Goal: Task Accomplishment & Management: Complete application form

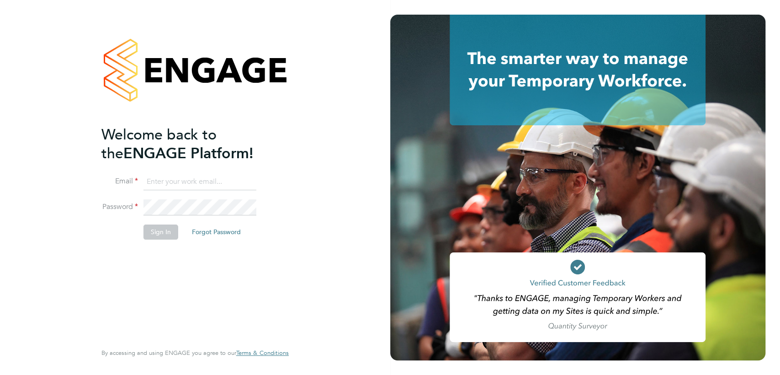
click at [496, 298] on icon at bounding box center [578, 304] width 207 height 21
click at [181, 180] on input at bounding box center [199, 182] width 113 height 16
type input "fndiaye612@gmail.com"
click at [163, 227] on fieldset "Email fndiaye612@gmail.com Password Sign In Forgot Password" at bounding box center [190, 211] width 178 height 75
click at [163, 227] on button "Sign In" at bounding box center [160, 231] width 35 height 15
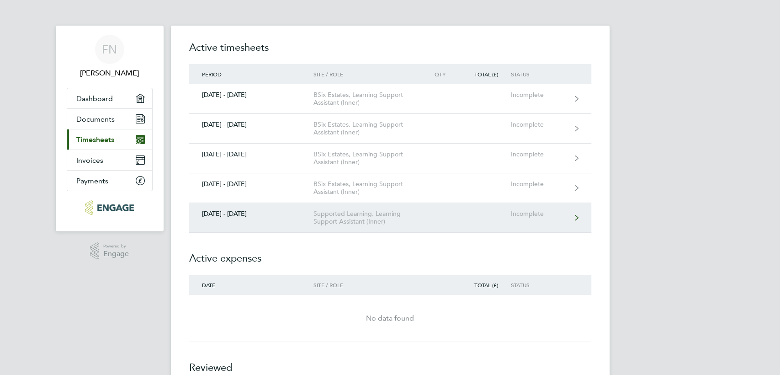
click at [371, 220] on div "Supported Learning, Learning Support Assistant (Inner)" at bounding box center [365, 218] width 105 height 16
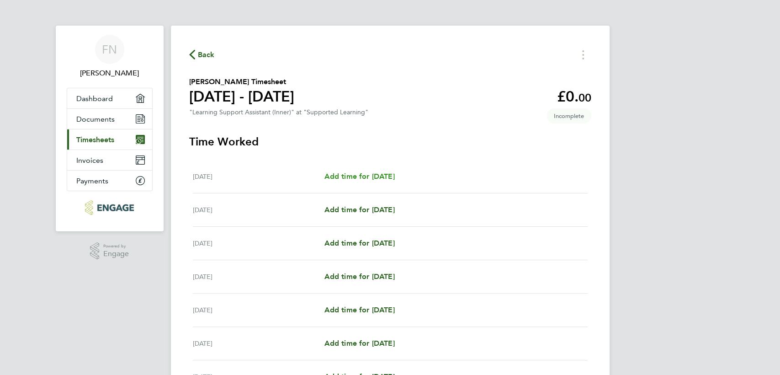
click at [394, 175] on span "Add time for [DATE]" at bounding box center [359, 176] width 70 height 9
select select "60"
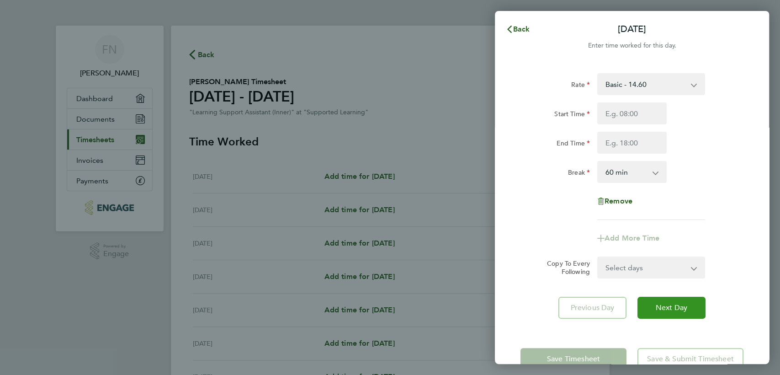
click at [652, 302] on button "Next Day" at bounding box center [671, 308] width 68 height 22
select select "60"
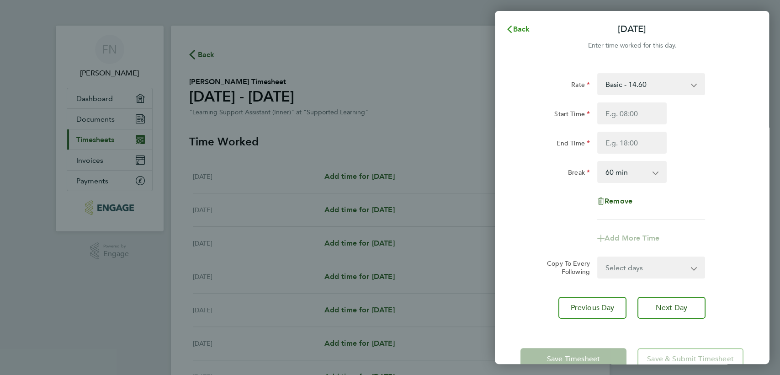
click at [509, 27] on icon "button" at bounding box center [509, 29] width 5 height 7
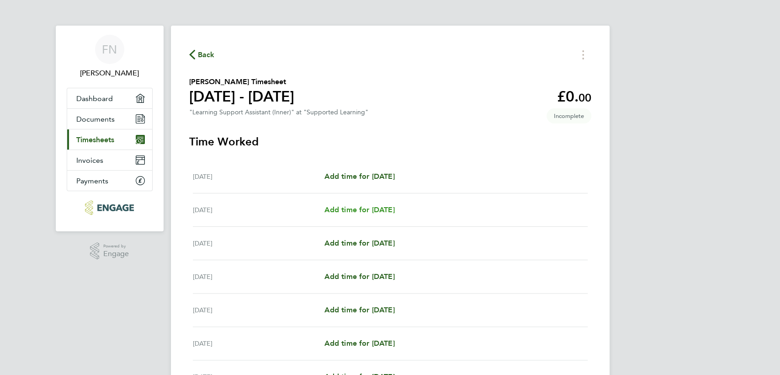
click at [360, 209] on span "Add time for [DATE]" at bounding box center [359, 209] width 70 height 9
select select "60"
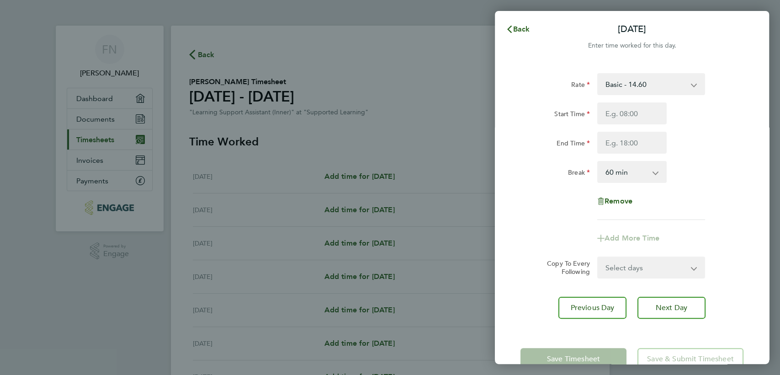
click at [694, 84] on app-icon-cross-button at bounding box center [698, 84] width 11 height 20
click at [639, 111] on input "Start Time" at bounding box center [631, 113] width 69 height 22
type input "09:00"
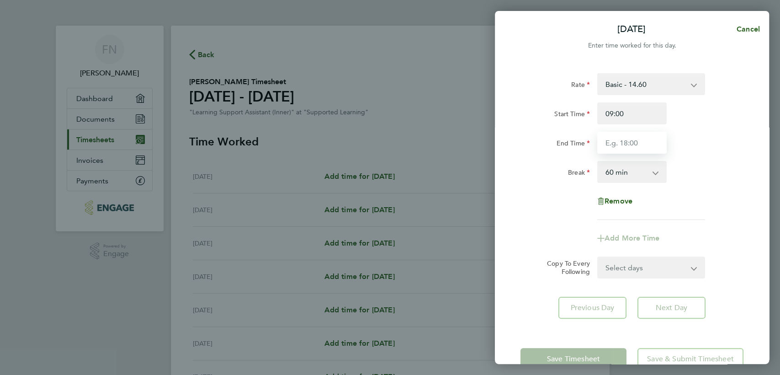
click at [640, 142] on input "End Time" at bounding box center [631, 143] width 69 height 22
type input "17:00"
click at [662, 182] on div "0 min 15 min 30 min 45 min 60 min 75 min 90 min" at bounding box center [631, 172] width 69 height 22
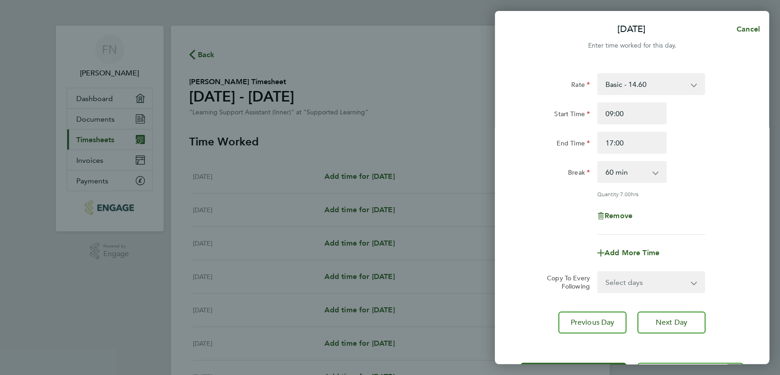
click at [658, 175] on app-icon-cross-button at bounding box center [660, 172] width 11 height 20
click at [655, 171] on app-icon-cross-button at bounding box center [660, 172] width 11 height 20
click at [654, 171] on select "0 min 15 min 30 min 45 min 60 min 75 min 90 min" at bounding box center [626, 172] width 57 height 20
click at [598, 162] on select "0 min 15 min 30 min 45 min 60 min 75 min 90 min" at bounding box center [626, 172] width 57 height 20
click at [678, 322] on span "Next Day" at bounding box center [672, 322] width 32 height 9
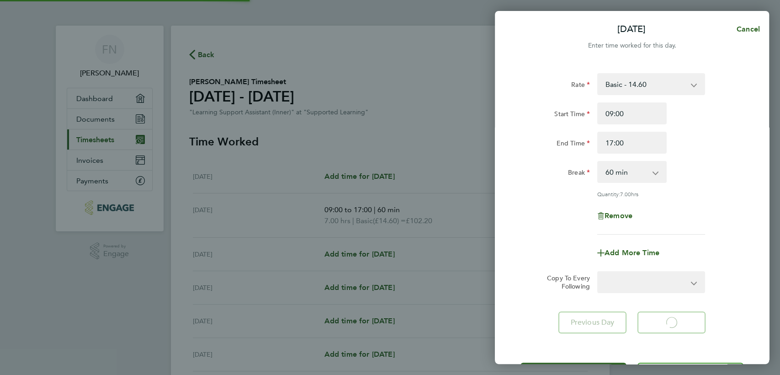
select select "60"
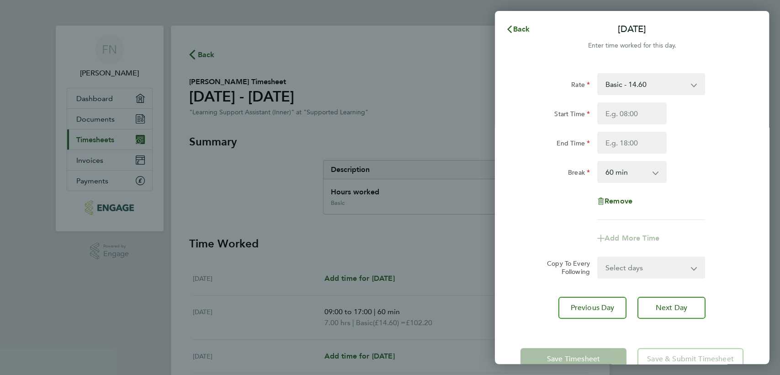
click at [694, 85] on app-icon-cross-button at bounding box center [698, 84] width 11 height 20
click at [629, 114] on input "Start Time" at bounding box center [631, 113] width 69 height 22
type input "09:00"
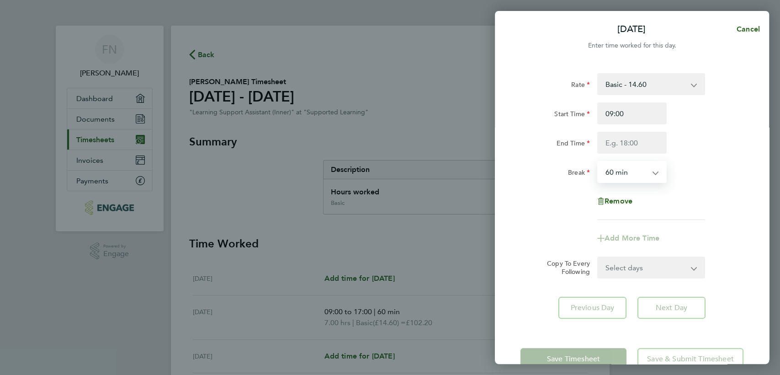
click at [654, 173] on select "0 min 15 min 30 min 45 min 60 min 75 min 90 min" at bounding box center [626, 172] width 57 height 20
click at [637, 141] on input "End Time" at bounding box center [631, 143] width 69 height 22
type input "12:30"
click at [653, 171] on select "0 min 15 min 30 min 45 min 60 min 75 min 90 min" at bounding box center [626, 172] width 57 height 20
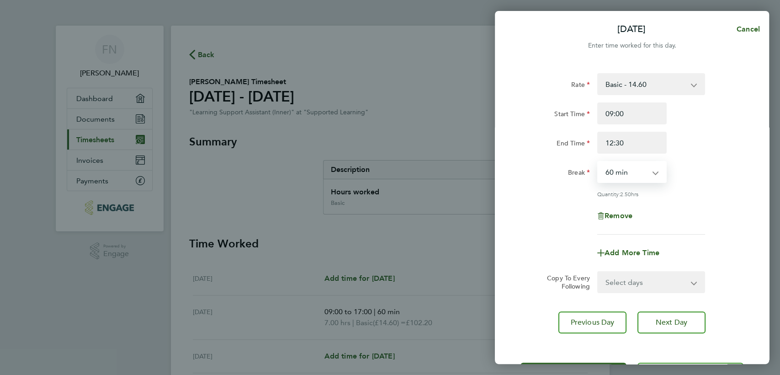
click at [598, 162] on select "0 min 15 min 30 min 45 min 60 min 75 min 90 min" at bounding box center [626, 172] width 57 height 20
drag, startPoint x: 744, startPoint y: 198, endPoint x: 750, endPoint y: 211, distance: 13.9
click at [750, 211] on div "Rate Basic - 14.60 Start Time 09:00 End Time 12:30 Break 0 min 15 min 30 min 45…" at bounding box center [632, 203] width 274 height 282
click at [685, 320] on span "Next Day" at bounding box center [672, 322] width 32 height 9
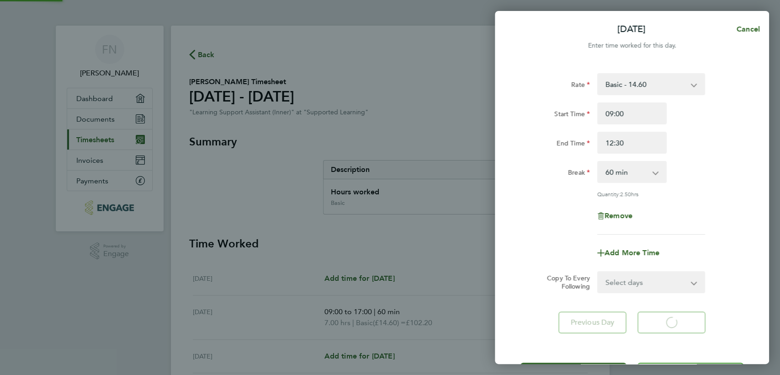
select select "60"
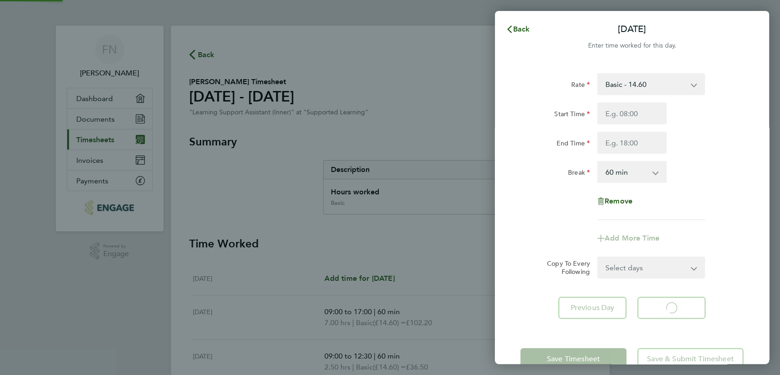
select select "60"
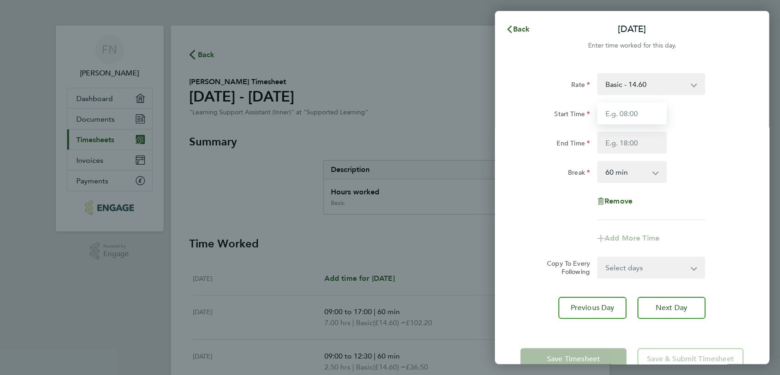
click at [639, 110] on input "Start Time" at bounding box center [631, 113] width 69 height 22
type input "09:00"
click at [641, 139] on input "End Time" at bounding box center [631, 143] width 69 height 22
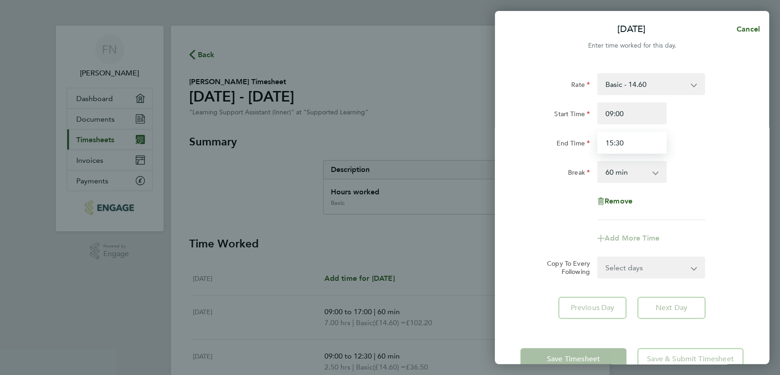
type input "15:30"
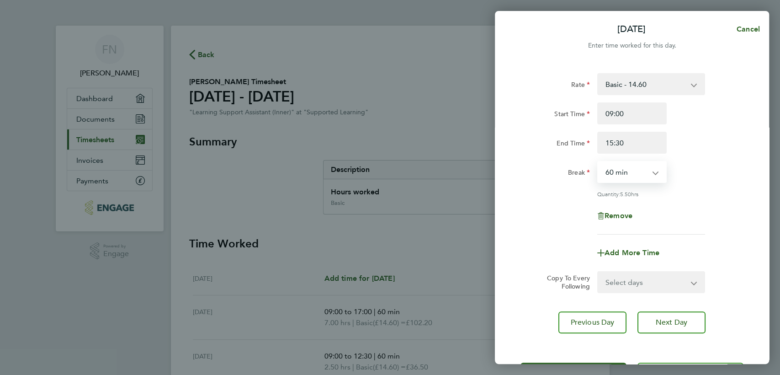
click at [652, 170] on select "0 min 15 min 30 min 45 min 60 min 75 min 90 min" at bounding box center [626, 172] width 57 height 20
click at [598, 162] on select "0 min 15 min 30 min 45 min 60 min 75 min 90 min" at bounding box center [626, 172] width 57 height 20
click at [656, 173] on app-icon-cross-button at bounding box center [660, 172] width 11 height 20
click at [674, 318] on span "Next Day" at bounding box center [672, 322] width 32 height 9
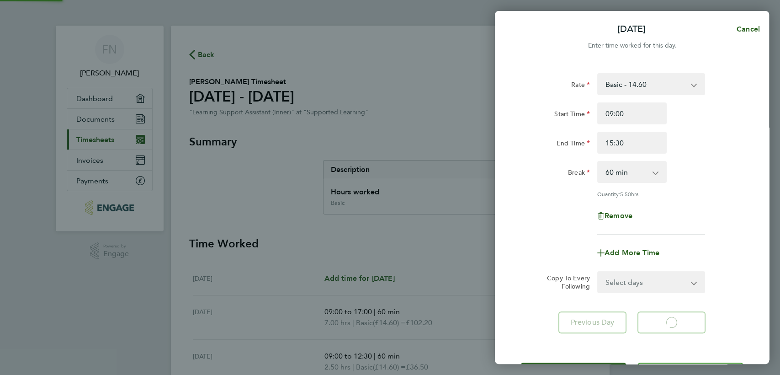
select select "60"
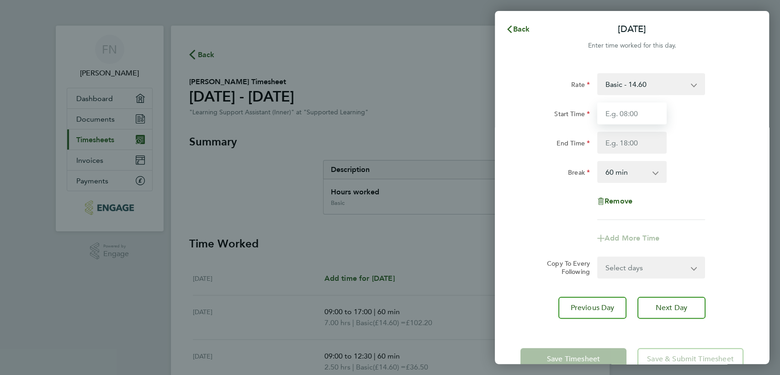
click at [645, 111] on input "Start Time" at bounding box center [631, 113] width 69 height 22
type input "09:00"
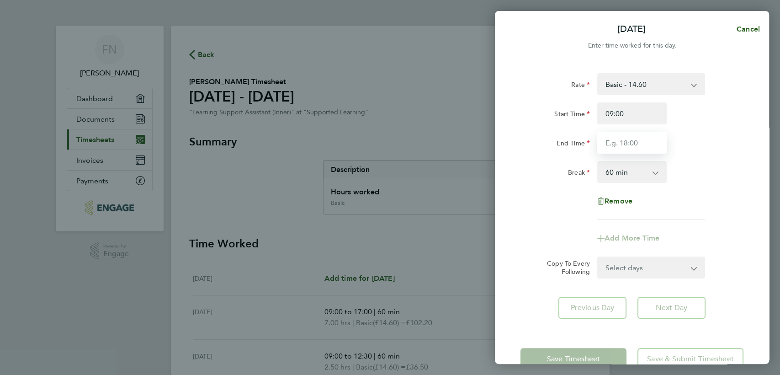
click at [636, 144] on input "End Time" at bounding box center [631, 143] width 69 height 22
type input "14:30"
click at [653, 173] on select "0 min 15 min 30 min 45 min 60 min 75 min 90 min" at bounding box center [626, 172] width 57 height 20
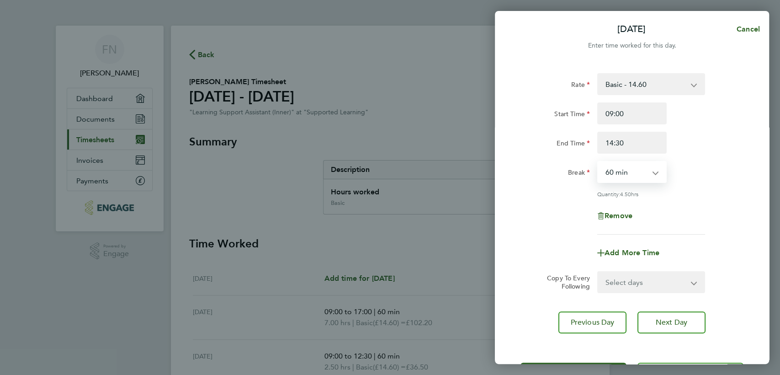
click at [598, 162] on select "0 min 15 min 30 min 45 min 60 min 75 min 90 min" at bounding box center [626, 172] width 57 height 20
click at [673, 318] on span "Next Day" at bounding box center [672, 322] width 32 height 9
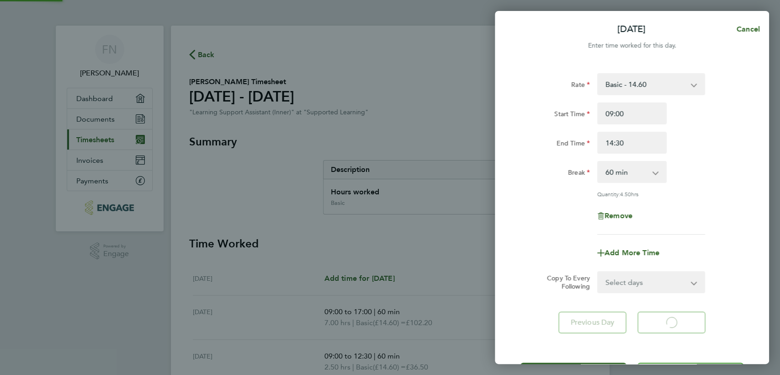
select select "60"
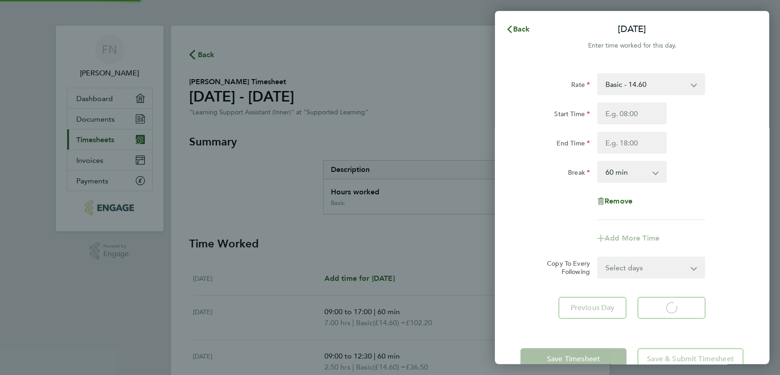
select select "60"
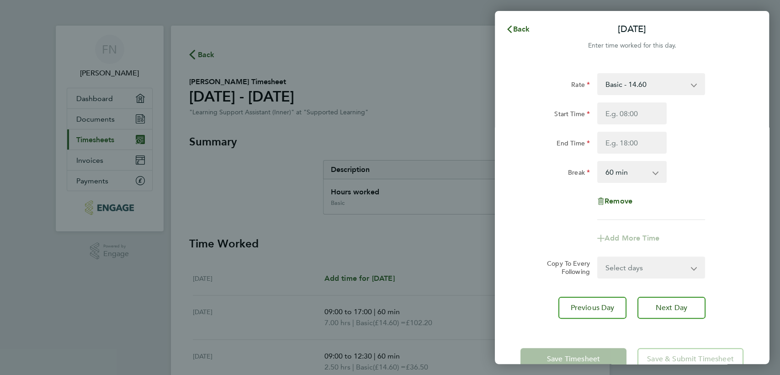
click at [578, 356] on app-form-button "Save Timesheet" at bounding box center [575, 359] width 111 height 22
click at [510, 30] on icon "button" at bounding box center [509, 29] width 7 height 7
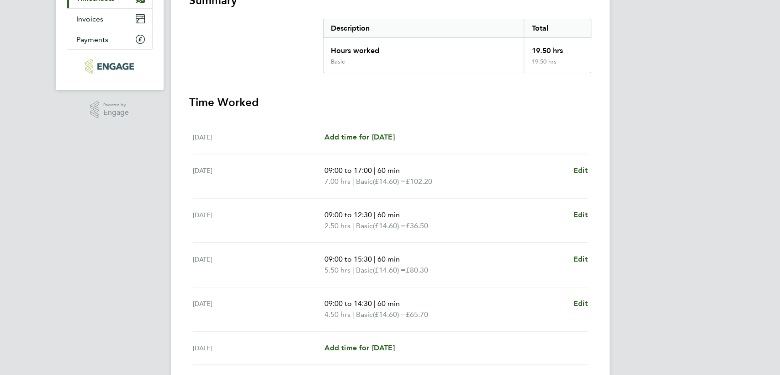
scroll to position [142, 0]
click at [578, 212] on span "Edit" at bounding box center [580, 213] width 14 height 9
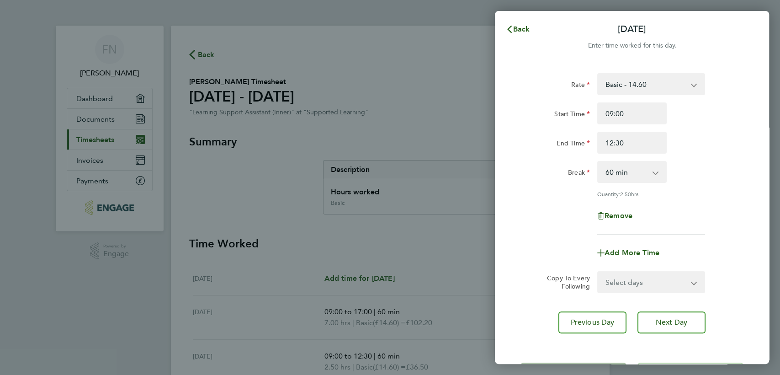
click at [655, 172] on app-icon-cross-button at bounding box center [660, 172] width 11 height 20
click at [624, 170] on select "0 min 15 min 30 min 45 min 60 min 75 min 90 min" at bounding box center [626, 172] width 57 height 20
select select "0"
click at [598, 162] on select "0 min 15 min 30 min 45 min 60 min 75 min 90 min" at bounding box center [626, 172] width 57 height 20
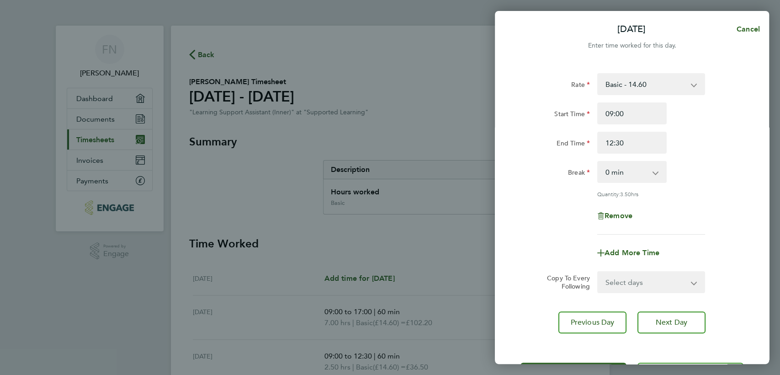
drag, startPoint x: 588, startPoint y: 358, endPoint x: 624, endPoint y: 340, distance: 39.2
click at [624, 340] on div "[DATE] Cancel Enter time worked for this day. Rate Basic - 14.60 Start Time 09:…" at bounding box center [632, 187] width 274 height 353
drag, startPoint x: 702, startPoint y: 205, endPoint x: 714, endPoint y: 225, distance: 22.7
click at [714, 225] on div "Remove" at bounding box center [632, 216] width 230 height 22
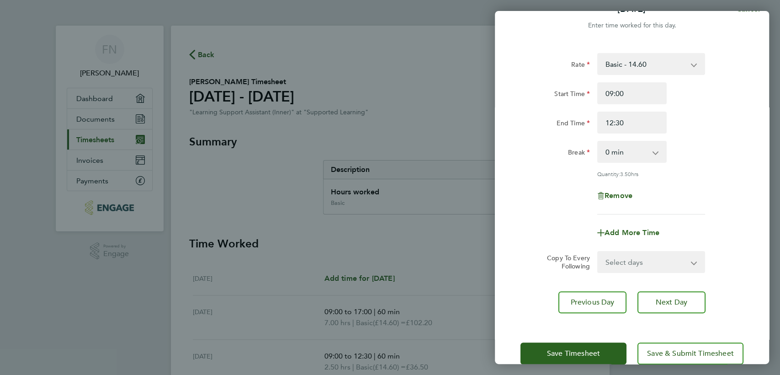
scroll to position [38, 0]
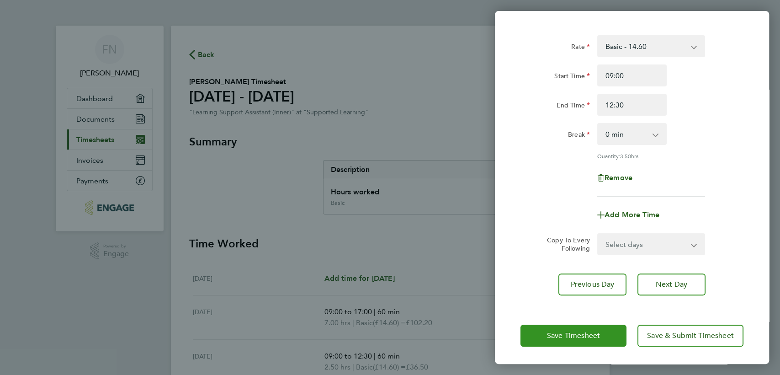
click at [587, 331] on span "Save Timesheet" at bounding box center [573, 335] width 53 height 9
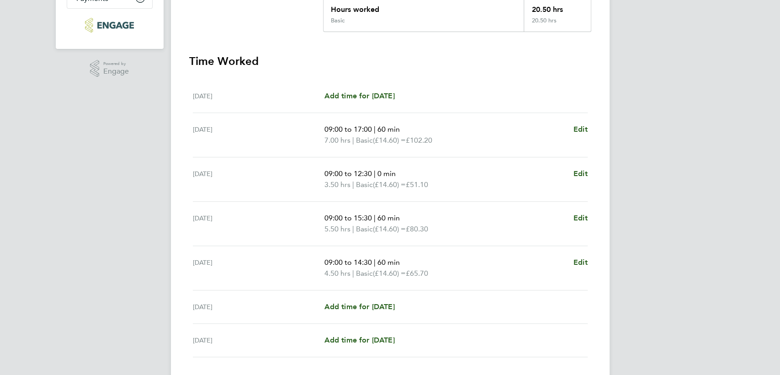
scroll to position [244, 0]
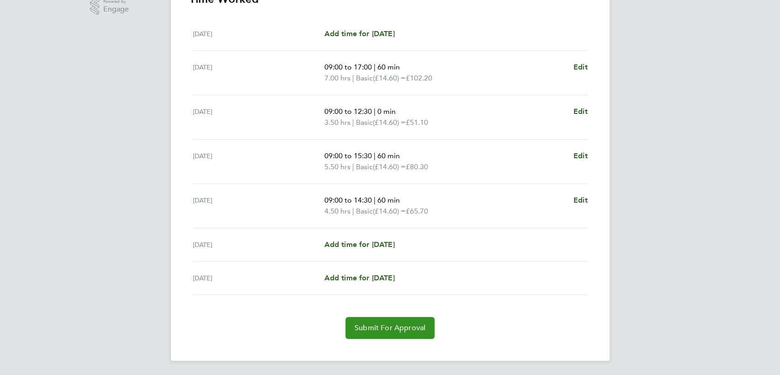
click at [382, 323] on span "Submit For Approval" at bounding box center [390, 327] width 71 height 9
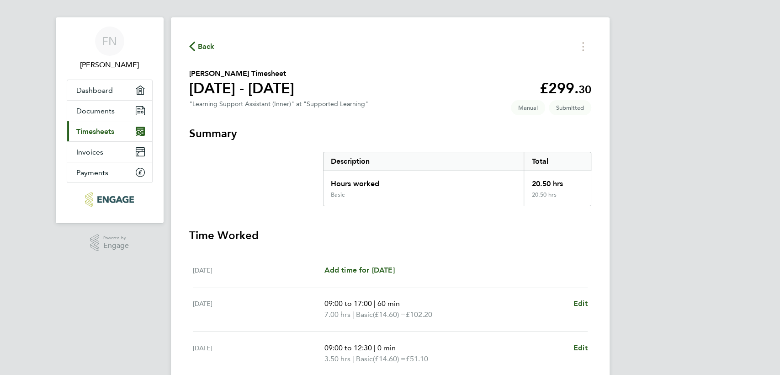
scroll to position [0, 0]
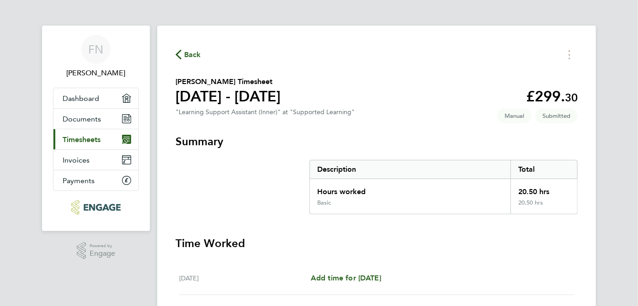
drag, startPoint x: 719, startPoint y: 1, endPoint x: 454, endPoint y: 16, distance: 265.0
click at [454, 16] on ng-component "Back [PERSON_NAME] Timesheet [DATE] - [DATE] £299. 30 "Learning Support Assista…" at bounding box center [376, 280] width 439 height 561
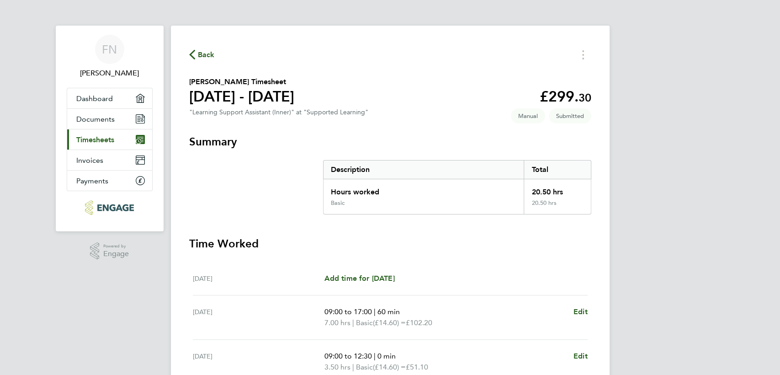
drag, startPoint x: 637, startPoint y: 0, endPoint x: 532, endPoint y: 19, distance: 107.1
click at [532, 19] on ng-component "Back [PERSON_NAME] Timesheet [DATE] - [DATE] £299. 30 "Learning Support Assista…" at bounding box center [390, 280] width 439 height 561
click at [535, 6] on ng-component "Back [PERSON_NAME] Timesheet [DATE] - [DATE] £299. 30 "Learning Support Assista…" at bounding box center [390, 280] width 439 height 561
